Goal: Task Accomplishment & Management: Manage account settings

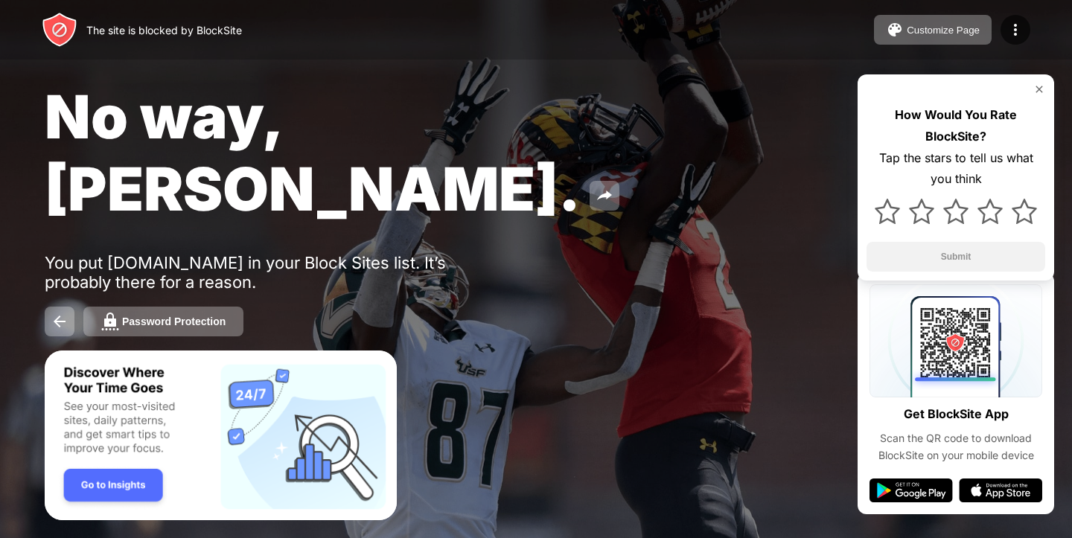
click at [1040, 86] on img at bounding box center [1039, 89] width 12 height 12
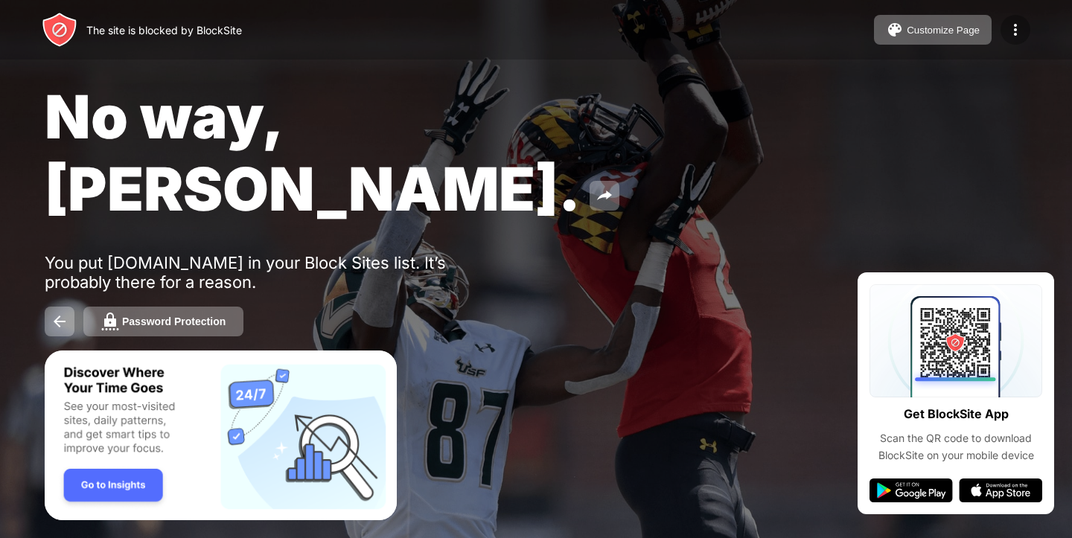
click at [1010, 37] on img at bounding box center [1015, 30] width 18 height 18
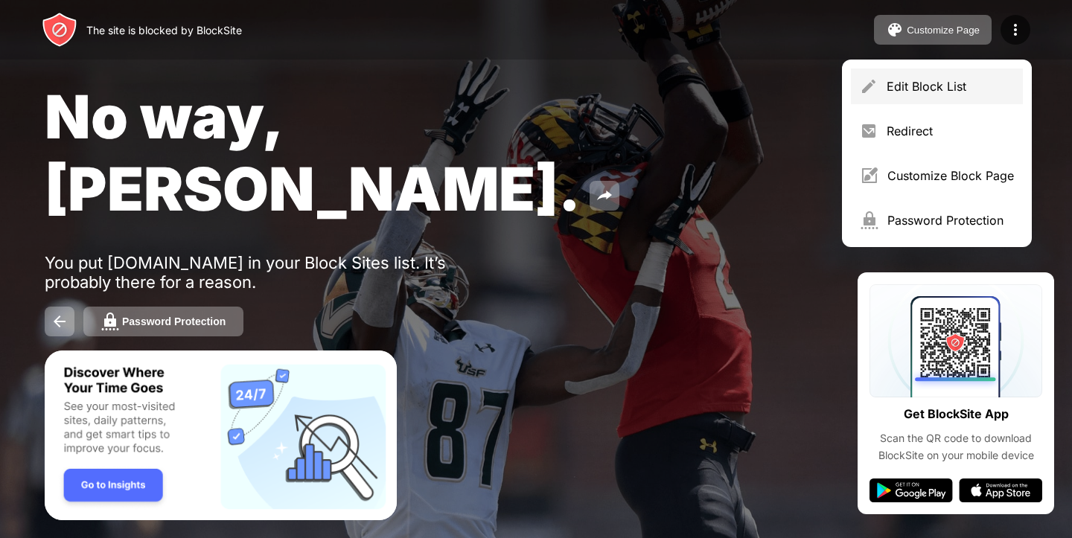
click at [940, 83] on div "Edit Block List" at bounding box center [949, 86] width 127 height 15
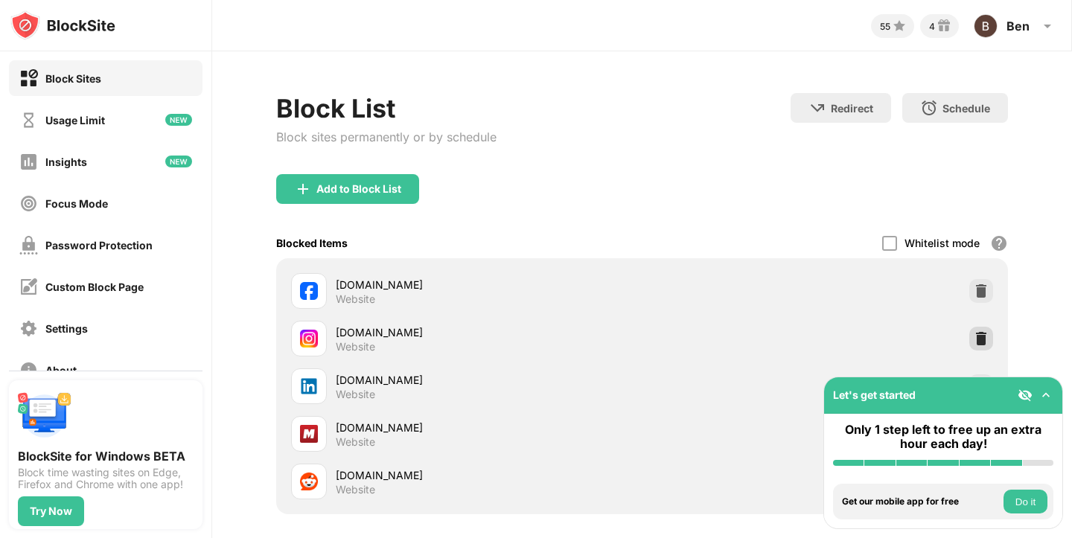
click at [973, 336] on img at bounding box center [980, 338] width 15 height 15
